Goal: Navigation & Orientation: Find specific page/section

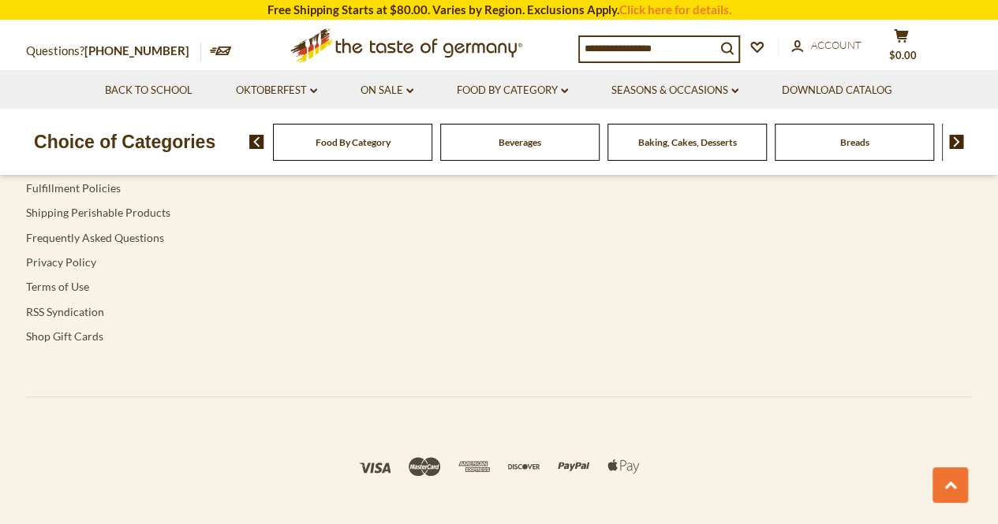
scroll to position [3295, 0]
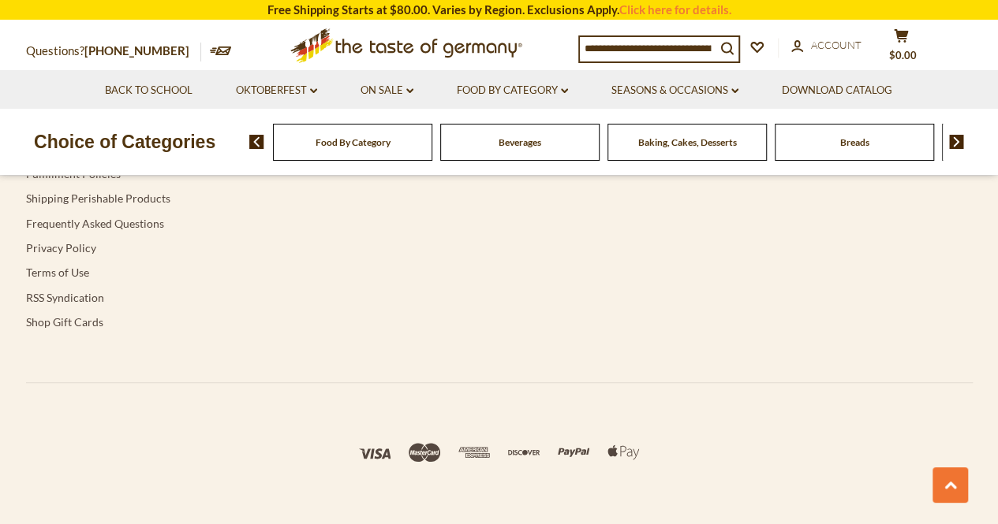
click at [432, 150] on div "Breads" at bounding box center [352, 142] width 159 height 37
click at [841, 163] on div "Choice of Categories Food By Category Beverages Baking, Cakes, Desserts Breads …" at bounding box center [499, 142] width 998 height 66
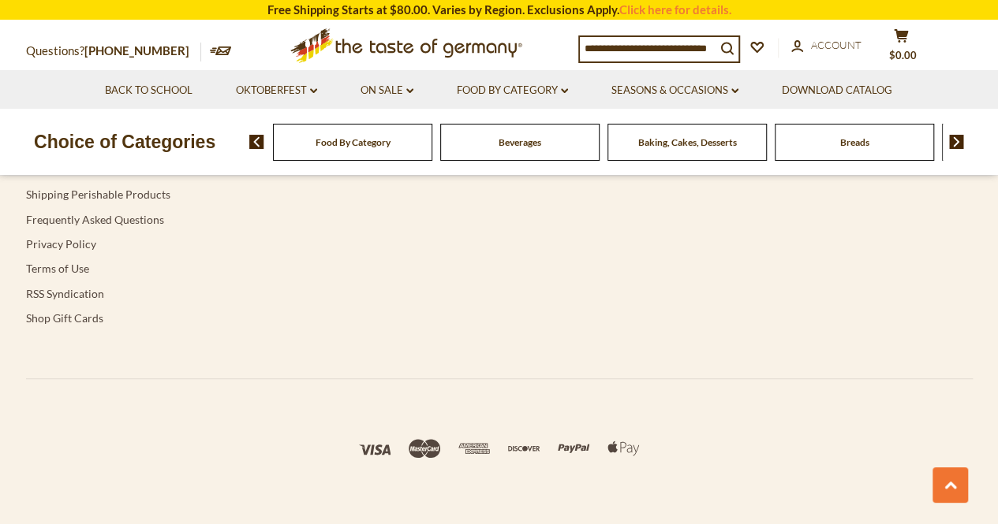
click at [432, 157] on div "Breads" at bounding box center [352, 142] width 159 height 37
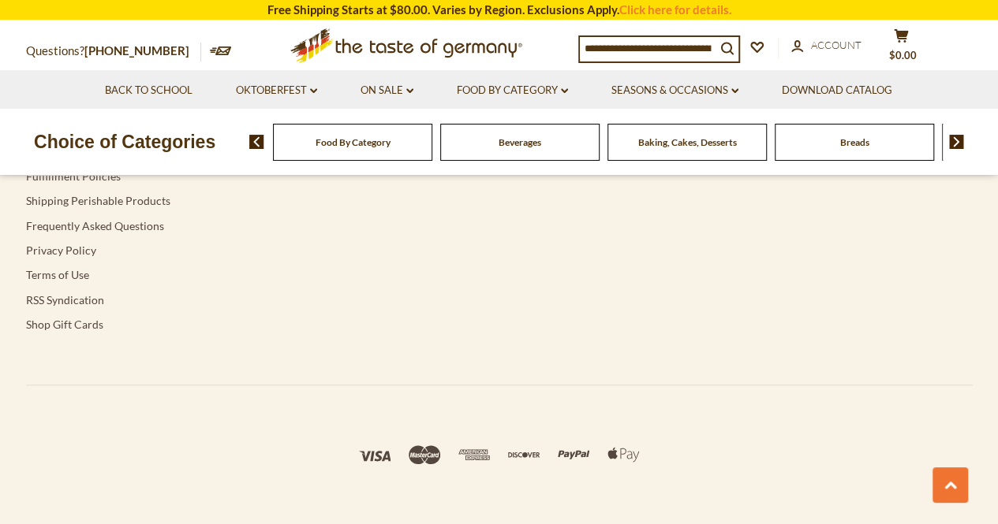
scroll to position [3319, 0]
click at [866, 140] on span "Breads" at bounding box center [854, 142] width 29 height 12
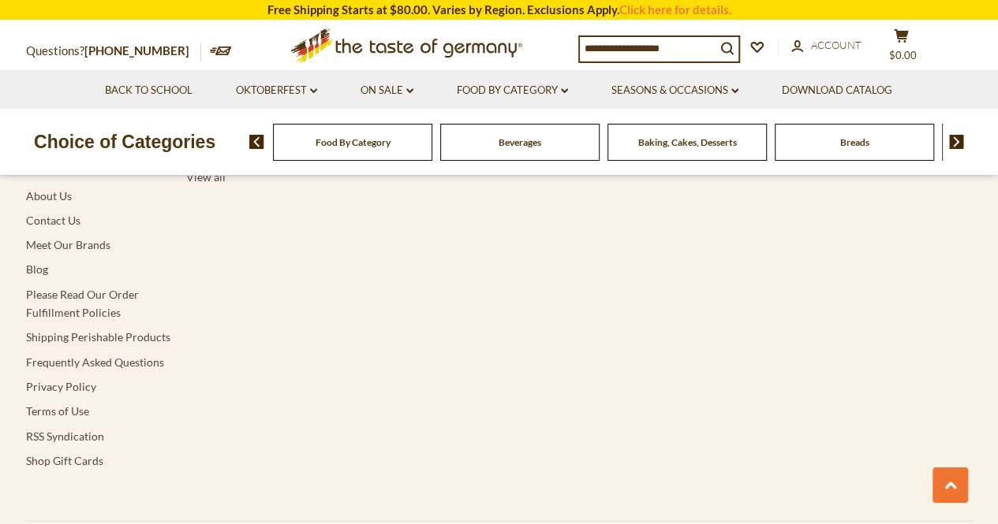
scroll to position [5074, 0]
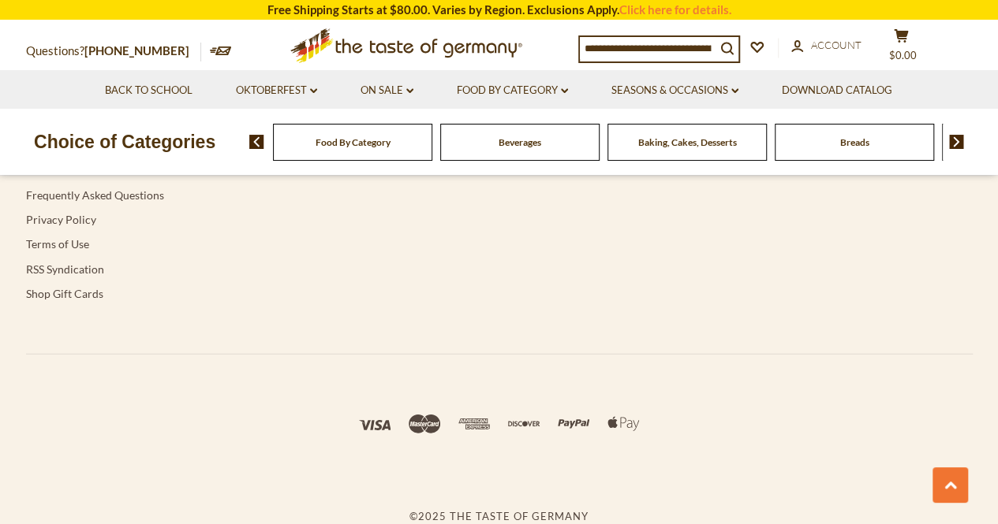
click at [409, 152] on div "Food By Category" at bounding box center [352, 142] width 159 height 37
click at [382, 151] on div "Food By Category" at bounding box center [352, 142] width 159 height 37
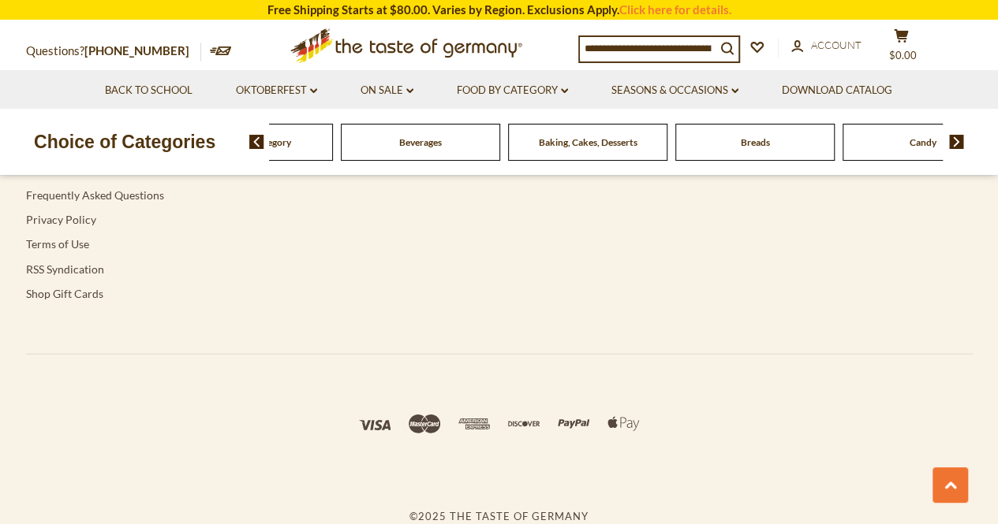
drag, startPoint x: 413, startPoint y: 145, endPoint x: 427, endPoint y: 152, distance: 15.9
click at [323, 153] on div "Beverages" at bounding box center [243, 142] width 159 height 37
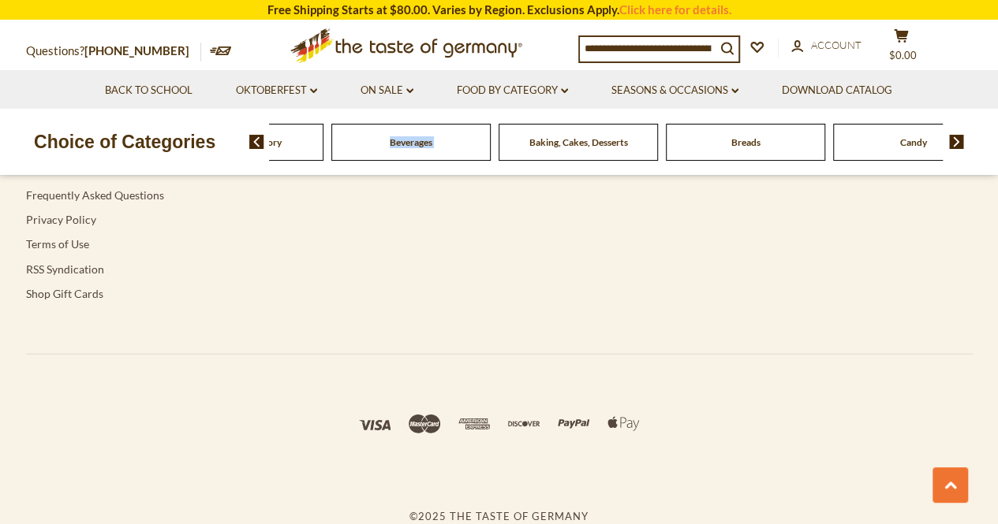
click at [323, 153] on div "Beverages" at bounding box center [243, 142] width 159 height 37
drag, startPoint x: 428, startPoint y: 153, endPoint x: 537, endPoint y: 128, distance: 111.7
click at [323, 128] on div "Baking, Cakes, Desserts" at bounding box center [243, 142] width 159 height 37
click at [576, 141] on span "Baking, Cakes, Desserts" at bounding box center [579, 142] width 99 height 12
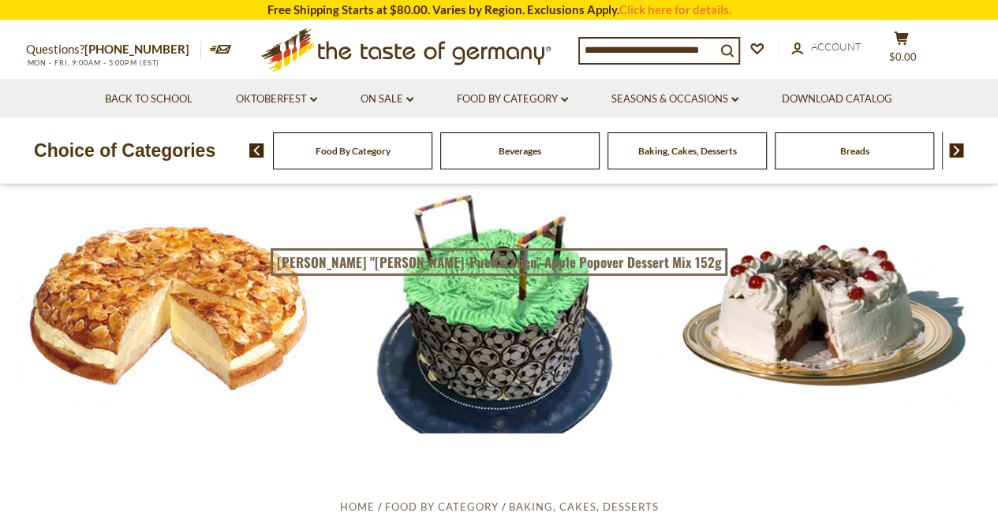
click at [181, 349] on div at bounding box center [499, 309] width 998 height 249
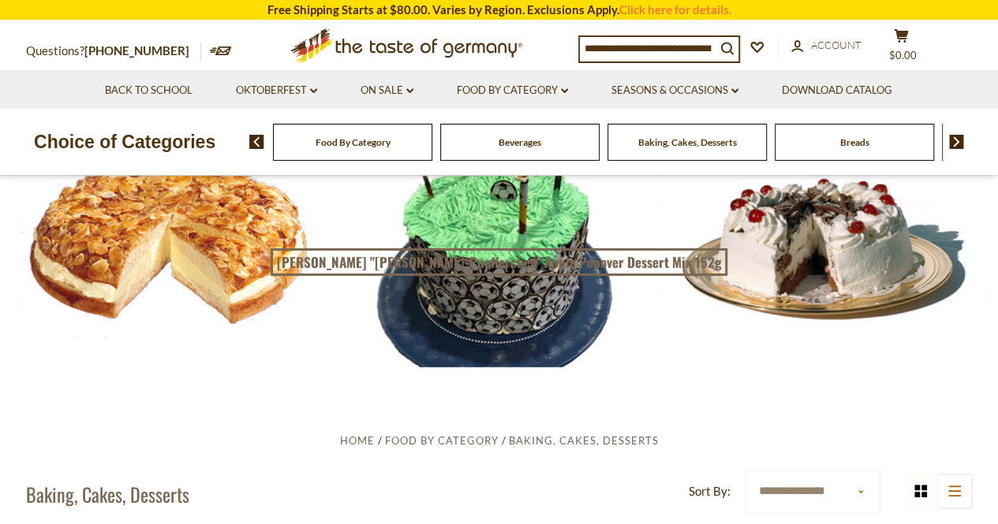
scroll to position [63, 0]
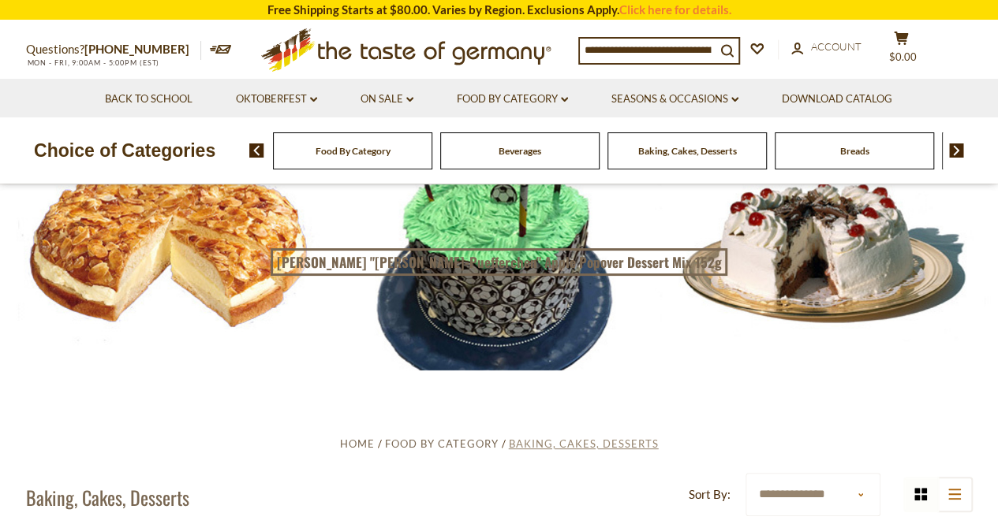
click at [624, 442] on span "Baking, Cakes, Desserts" at bounding box center [584, 444] width 150 height 13
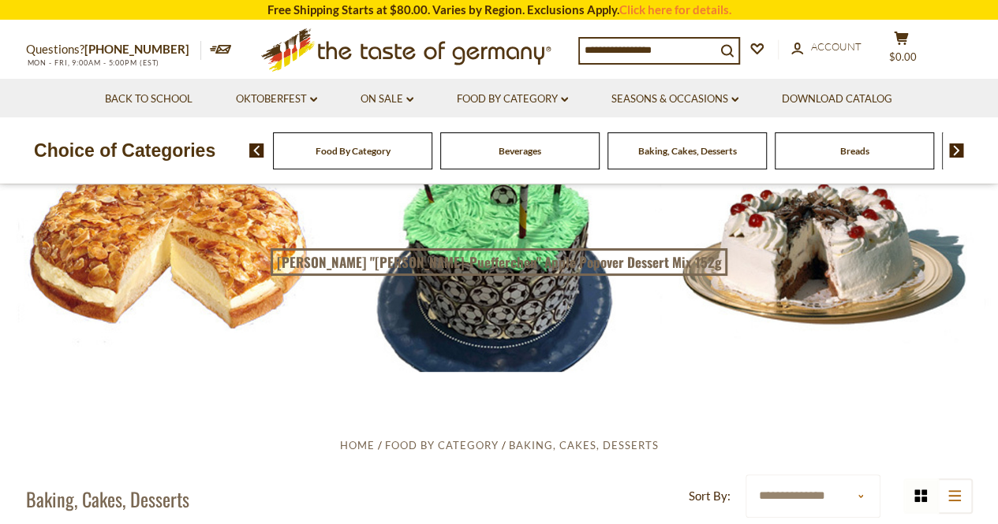
click at [587, 441] on span "Baking, Cakes, Desserts" at bounding box center [584, 445] width 150 height 13
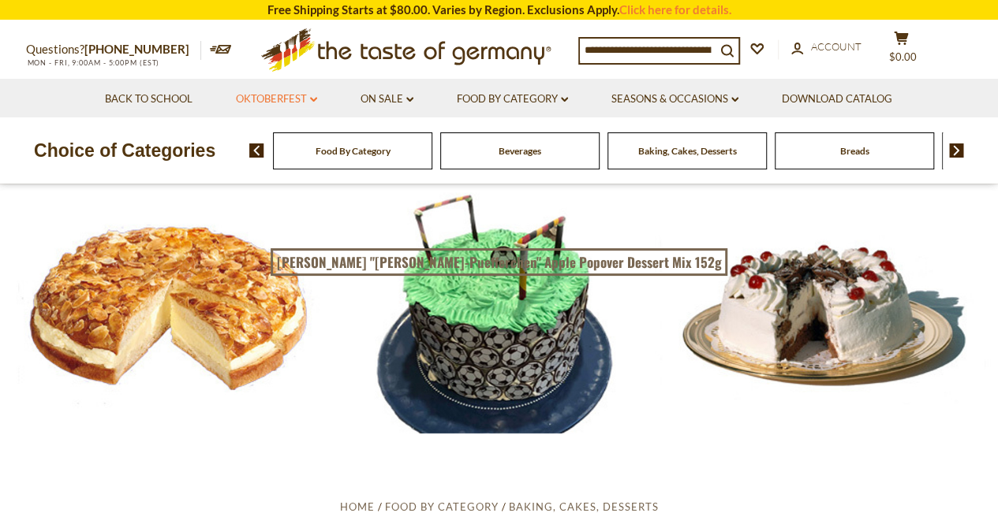
click at [281, 96] on link "Oktoberfest dropdown_arrow" at bounding box center [276, 99] width 81 height 17
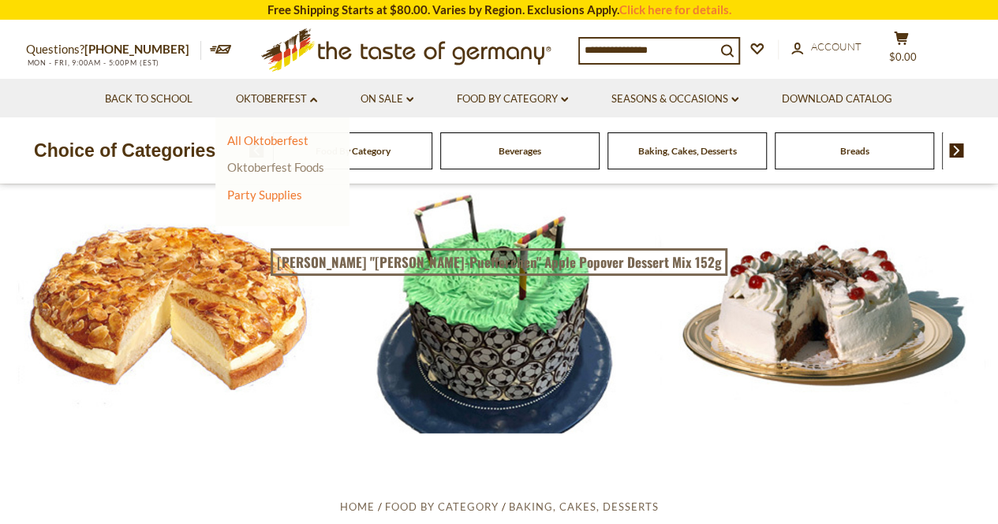
click at [300, 166] on link "Oktoberfest Foods" at bounding box center [275, 167] width 97 height 14
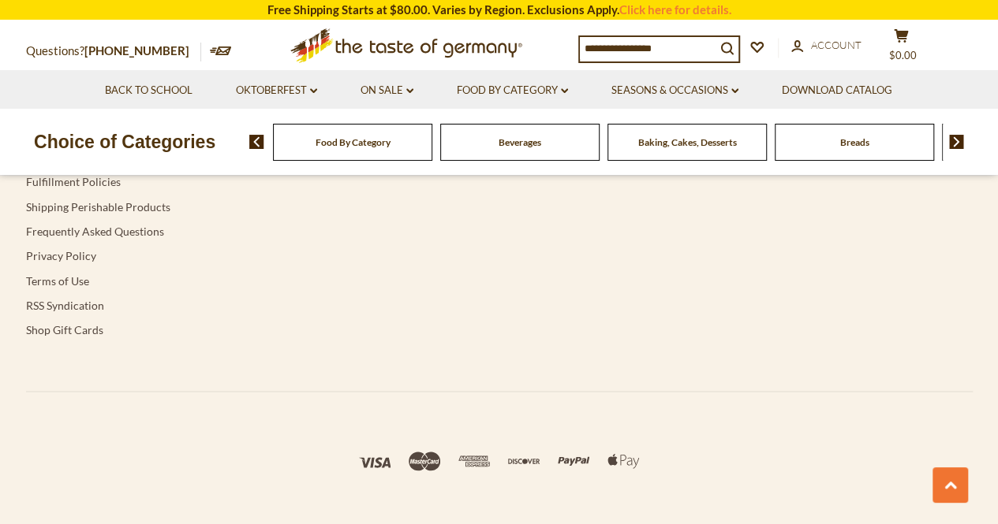
scroll to position [3982, 0]
